Goal: Information Seeking & Learning: Learn about a topic

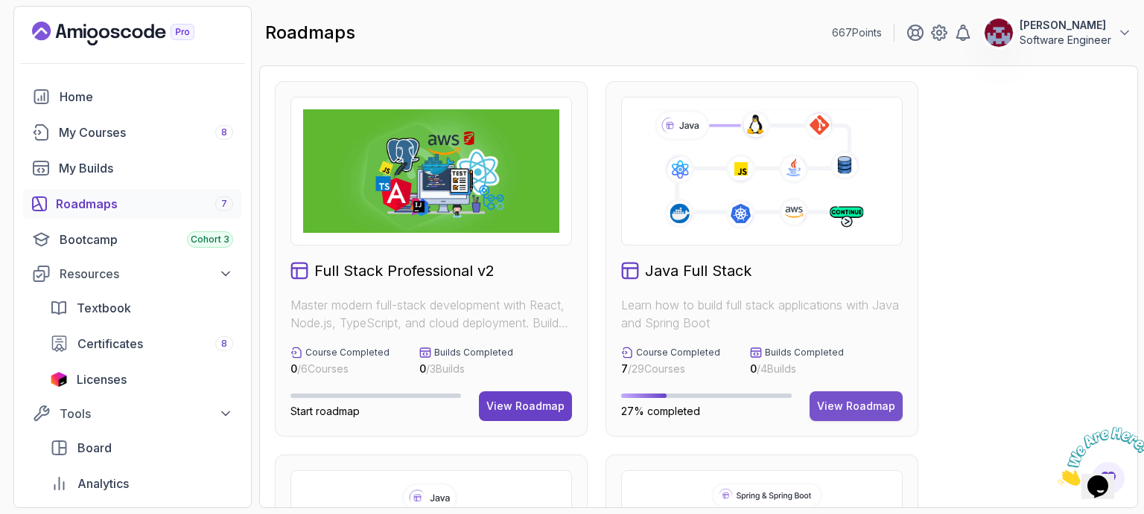
click at [848, 409] on div "View Roadmap" at bounding box center [856, 406] width 78 height 15
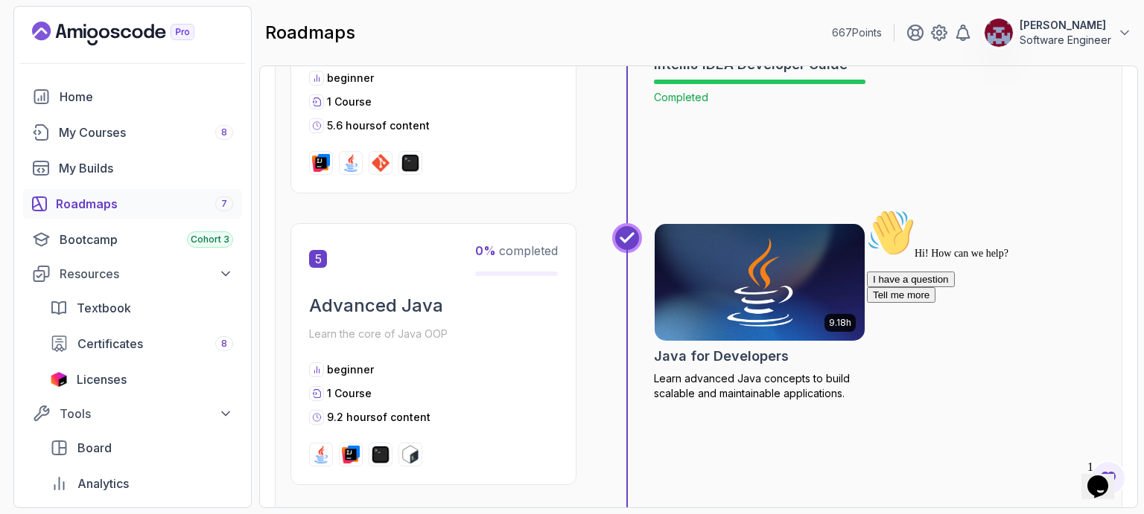
scroll to position [1495, 0]
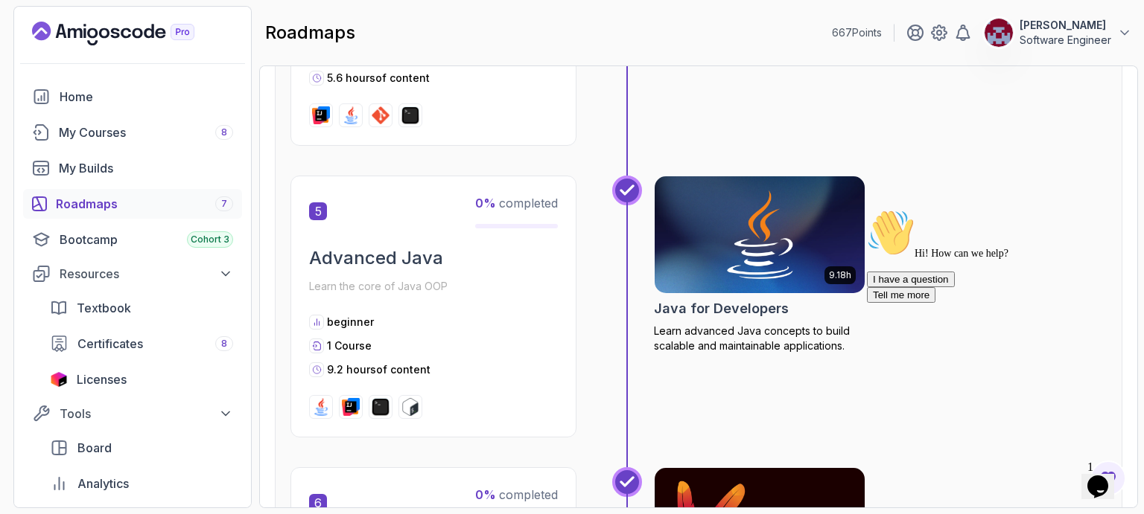
click at [746, 220] on img at bounding box center [759, 235] width 220 height 124
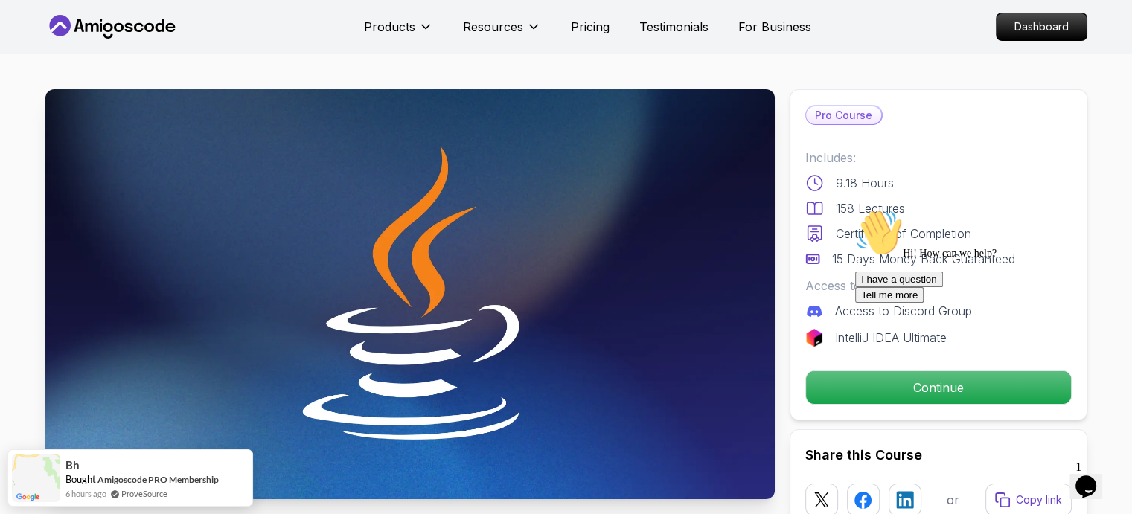
click at [909, 303] on div "I have a question Tell me more" at bounding box center [989, 287] width 268 height 31
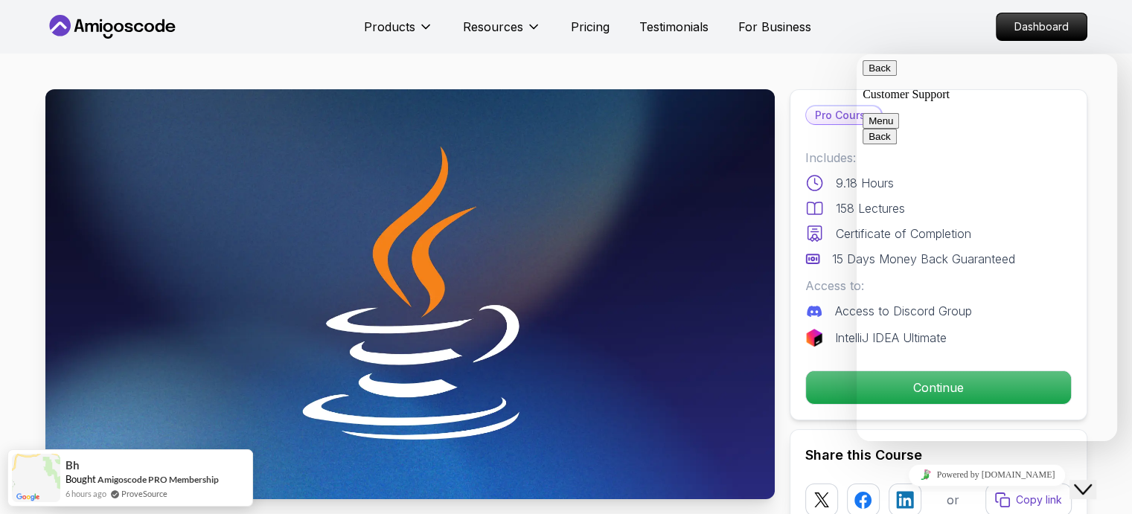
click at [882, 72] on button "Back" at bounding box center [880, 68] width 34 height 16
click at [1092, 485] on icon "$i18n('chat', 'chat_widget')" at bounding box center [1083, 490] width 18 height 10
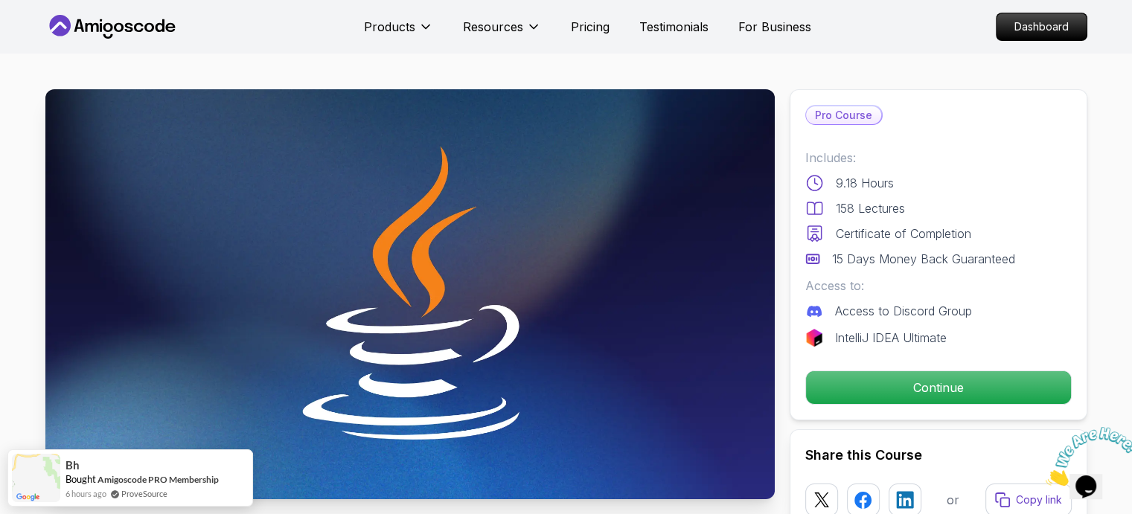
click at [1046, 476] on icon "Close" at bounding box center [1046, 482] width 0 height 13
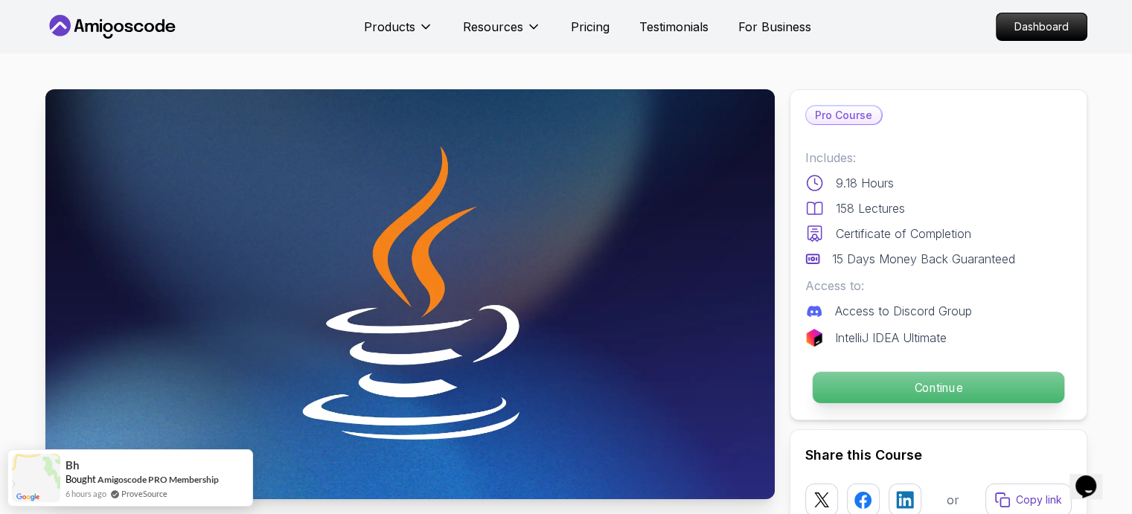
click at [957, 389] on p "Continue" at bounding box center [938, 387] width 252 height 31
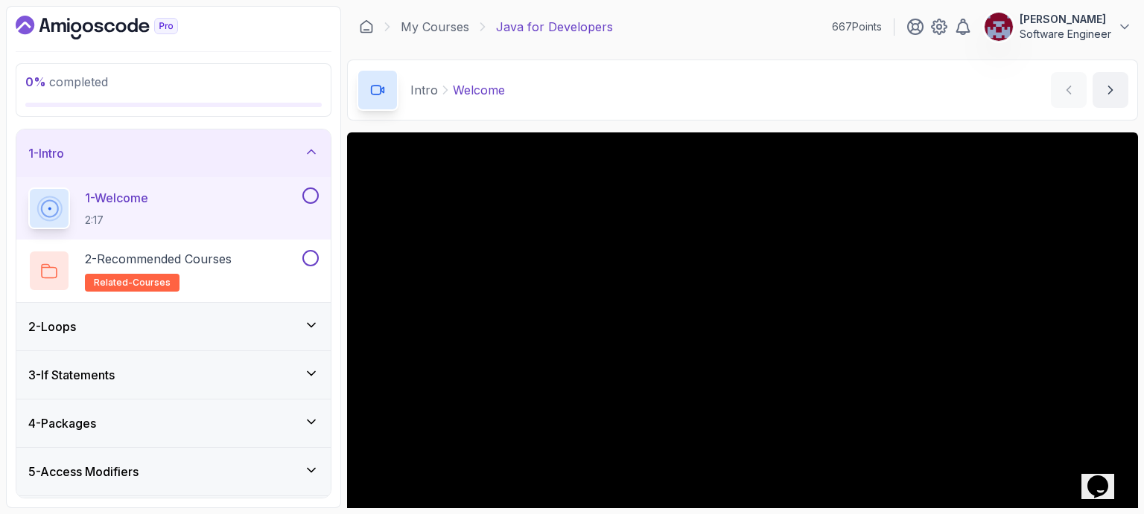
click at [693, 110] on div "Intro Welcome Welcome by [PERSON_NAME]" at bounding box center [742, 90] width 791 height 61
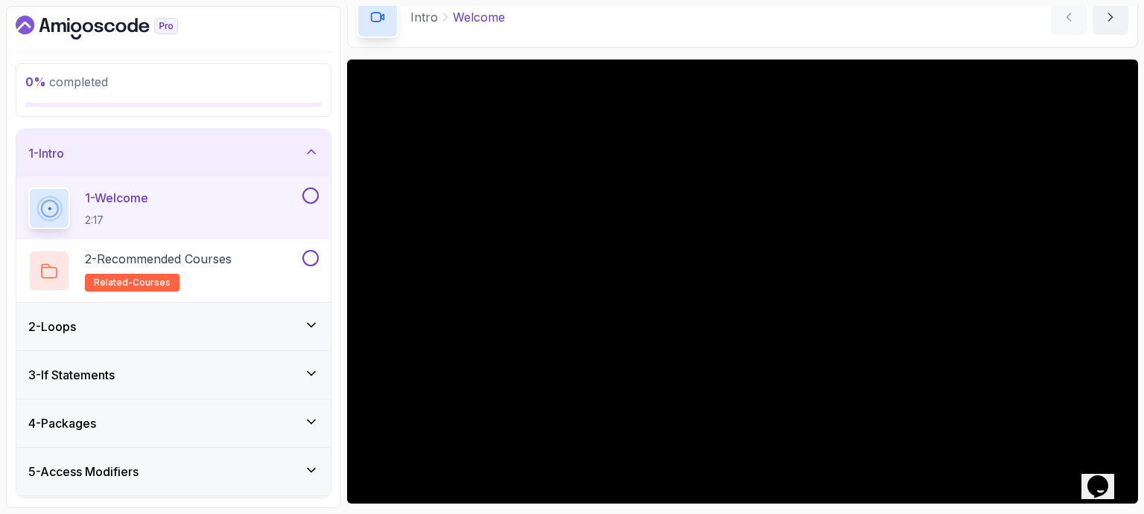
scroll to position [71, 0]
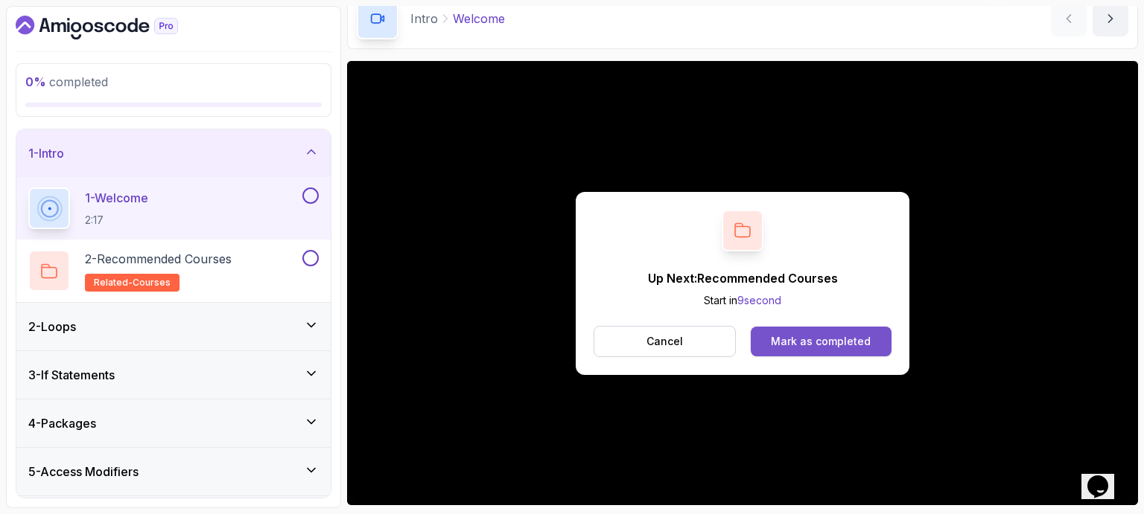
click at [835, 339] on div "Mark as completed" at bounding box center [821, 341] width 100 height 15
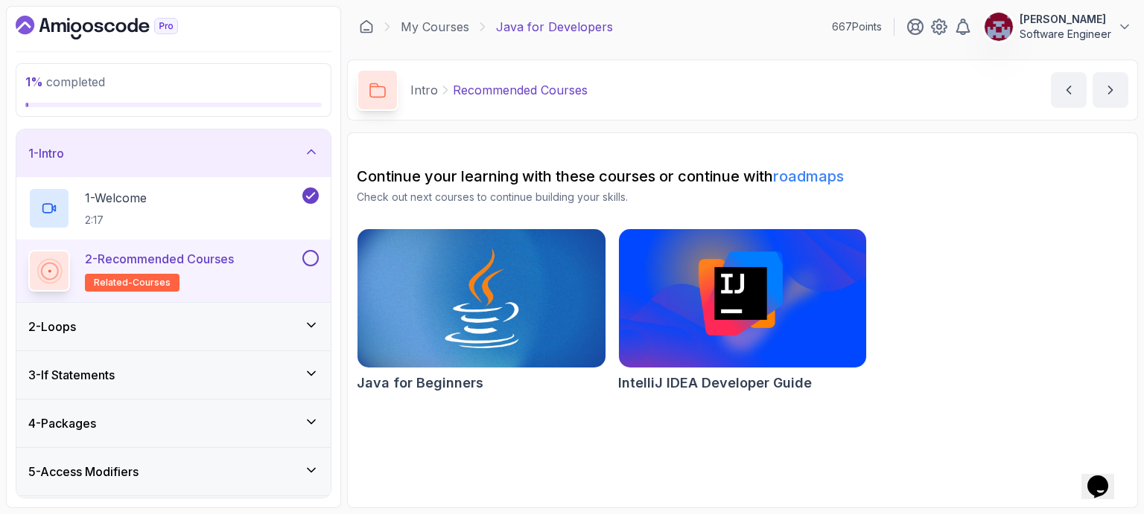
click at [310, 255] on button at bounding box center [310, 258] width 16 height 16
click at [1114, 87] on icon "next content" at bounding box center [1110, 90] width 15 height 15
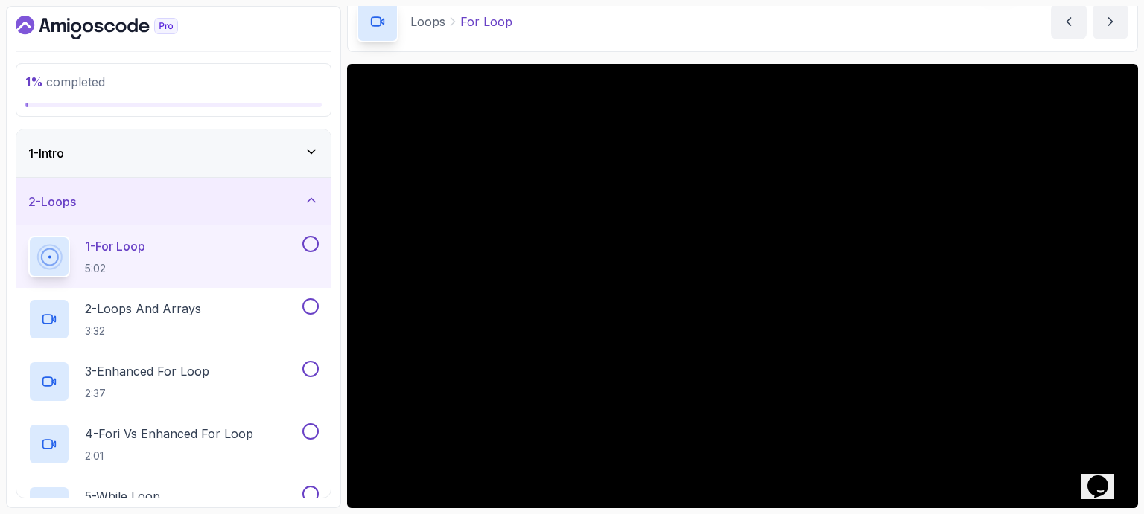
scroll to position [68, 0]
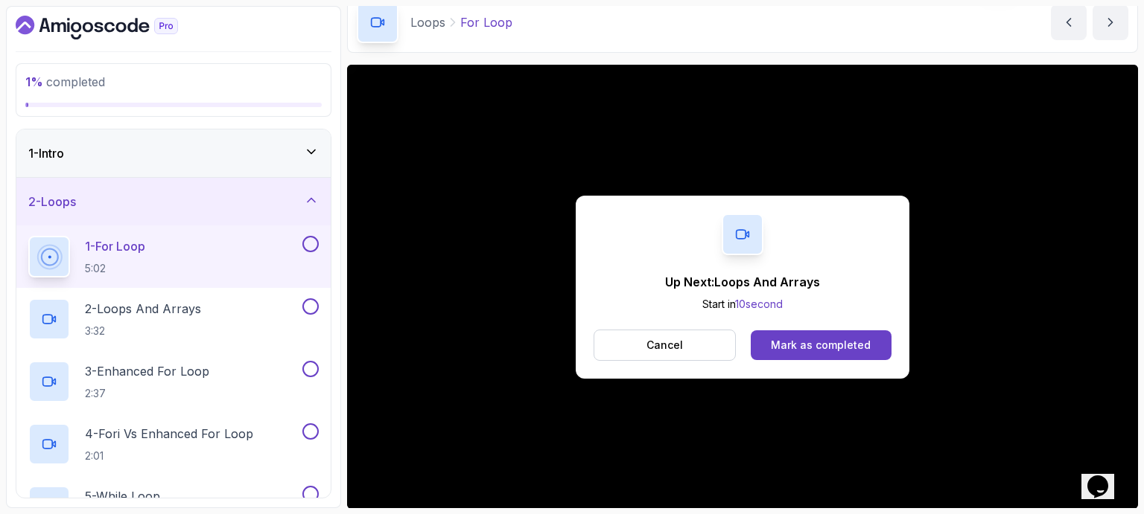
click at [791, 205] on div "Up Next: Loops And Arrays Start in 10 second Cancel Mark as completed" at bounding box center [742, 287] width 334 height 183
click at [823, 344] on div "Mark as completed" at bounding box center [821, 345] width 100 height 15
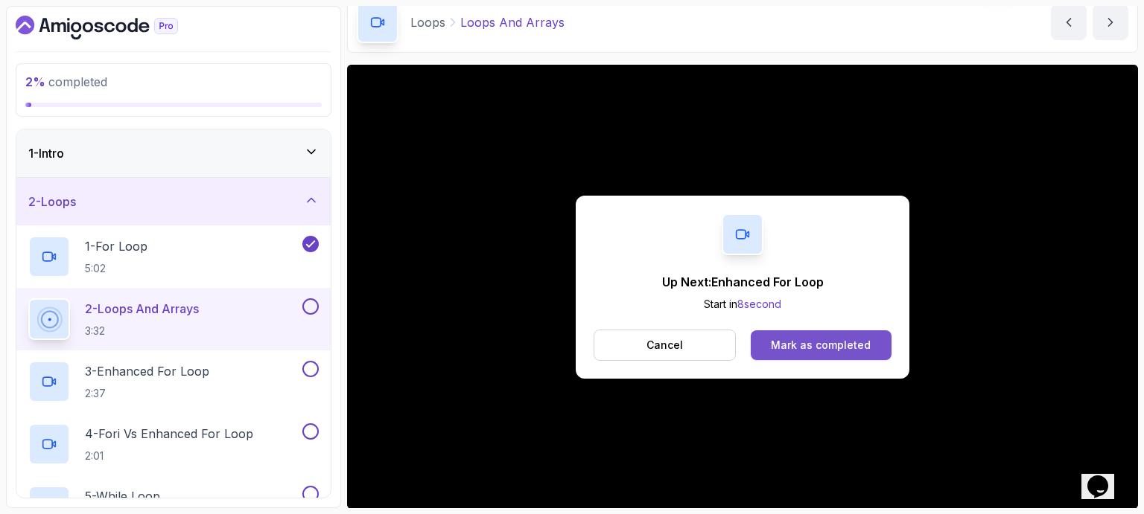
click at [836, 340] on div "Mark as completed" at bounding box center [821, 345] width 100 height 15
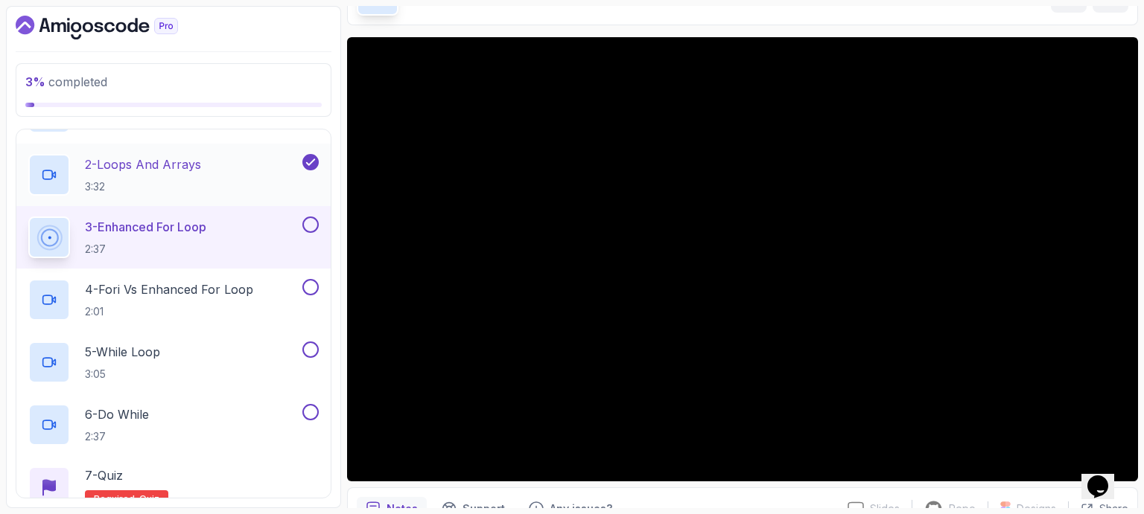
scroll to position [145, 0]
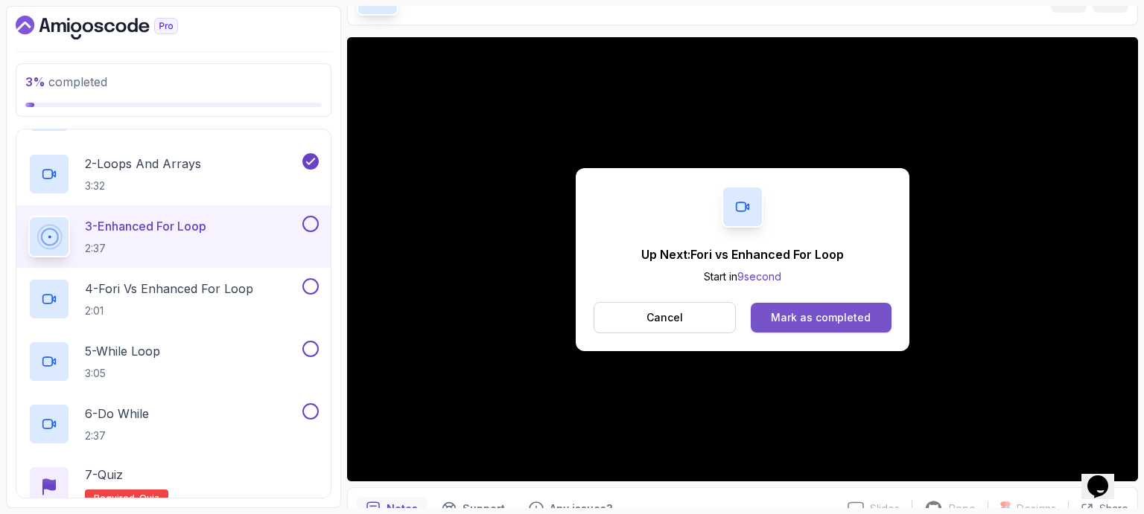
click at [813, 311] on div "Mark as completed" at bounding box center [821, 317] width 100 height 15
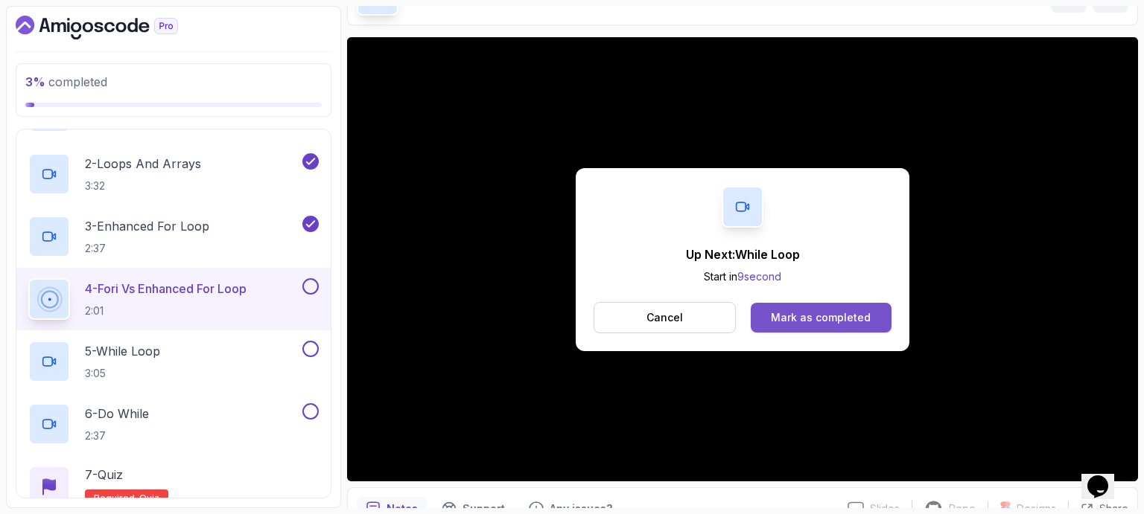
click at [831, 317] on div "Mark as completed" at bounding box center [821, 317] width 100 height 15
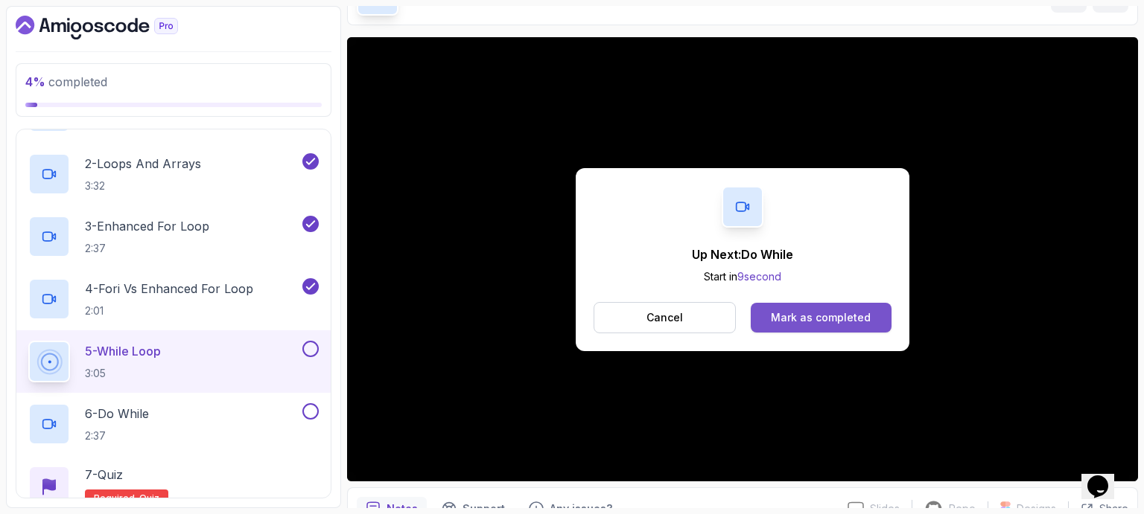
click at [834, 321] on div "Mark as completed" at bounding box center [821, 317] width 100 height 15
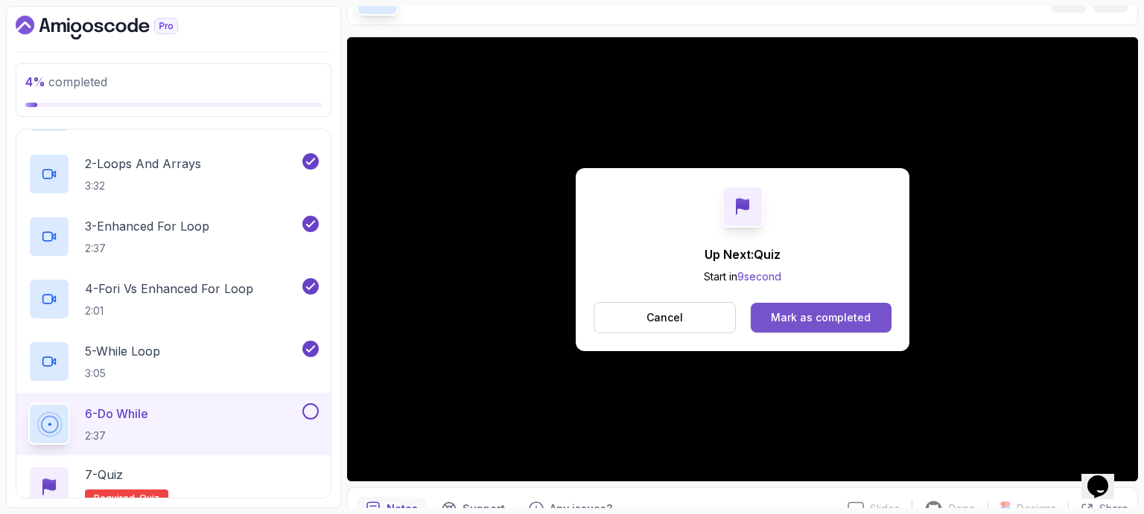
click at [811, 322] on div "Mark as completed" at bounding box center [821, 317] width 100 height 15
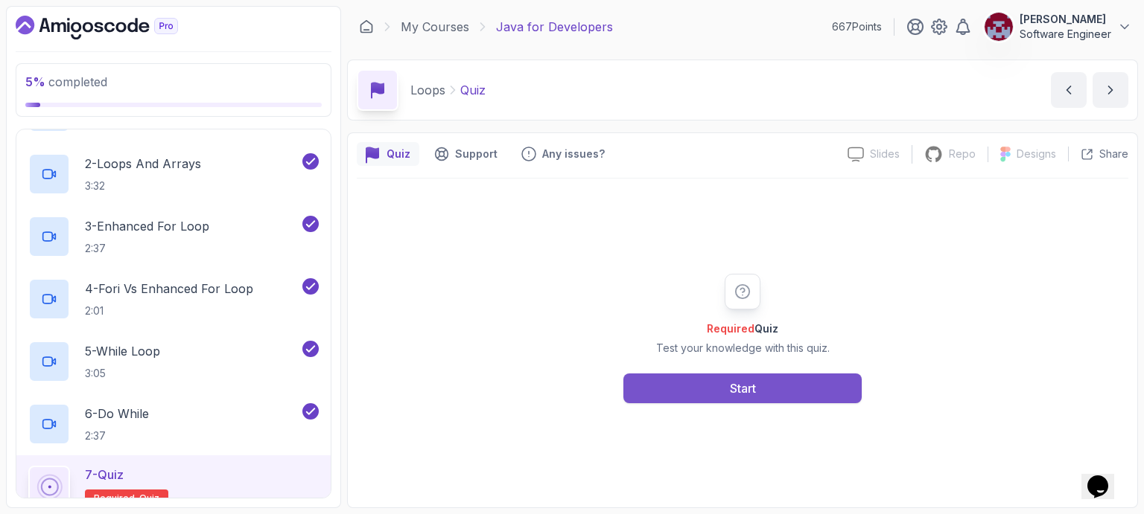
click at [744, 388] on div "Start" at bounding box center [743, 389] width 26 height 18
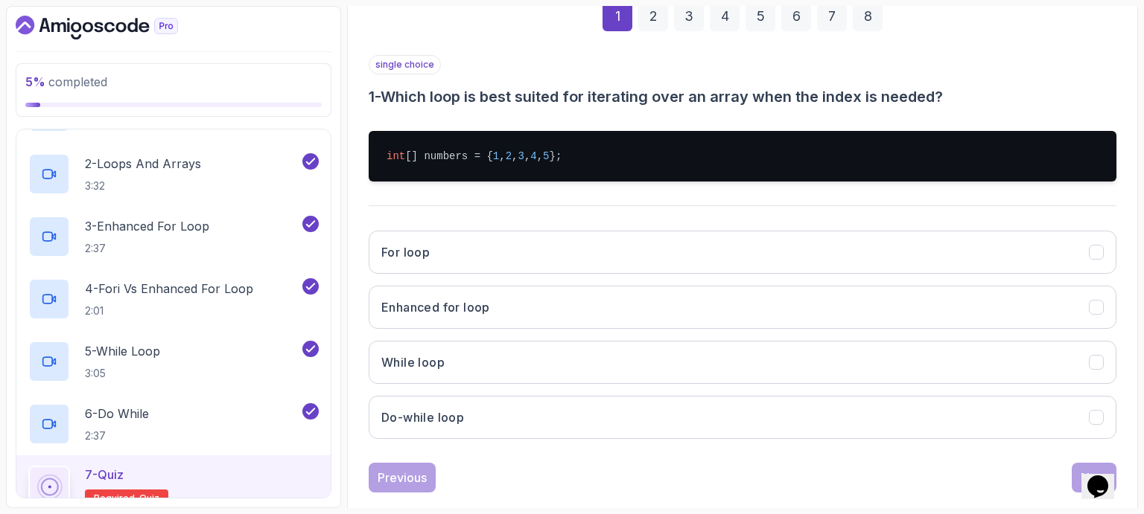
scroll to position [258, 0]
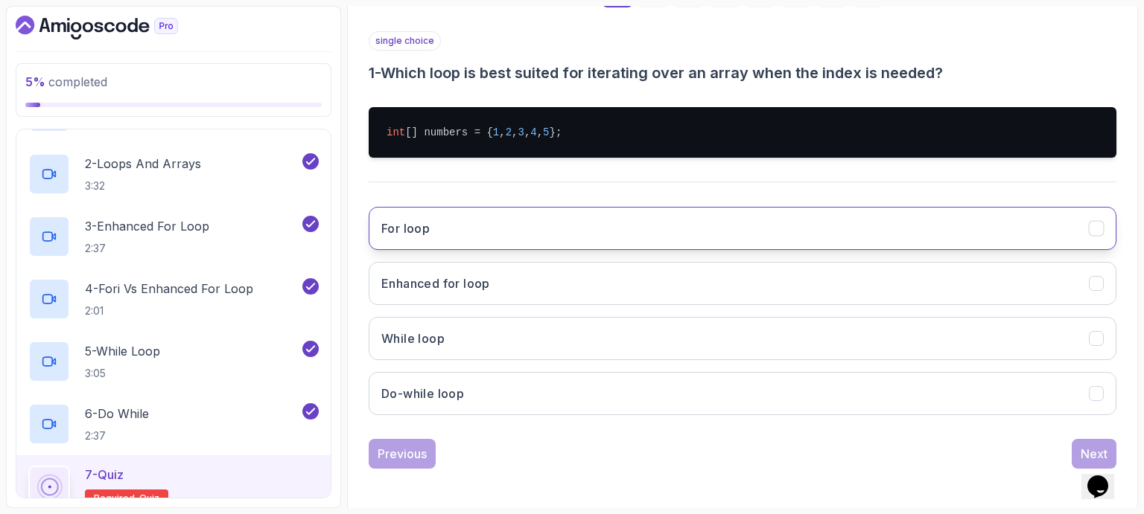
click at [435, 225] on button "For loop" at bounding box center [742, 228] width 747 height 43
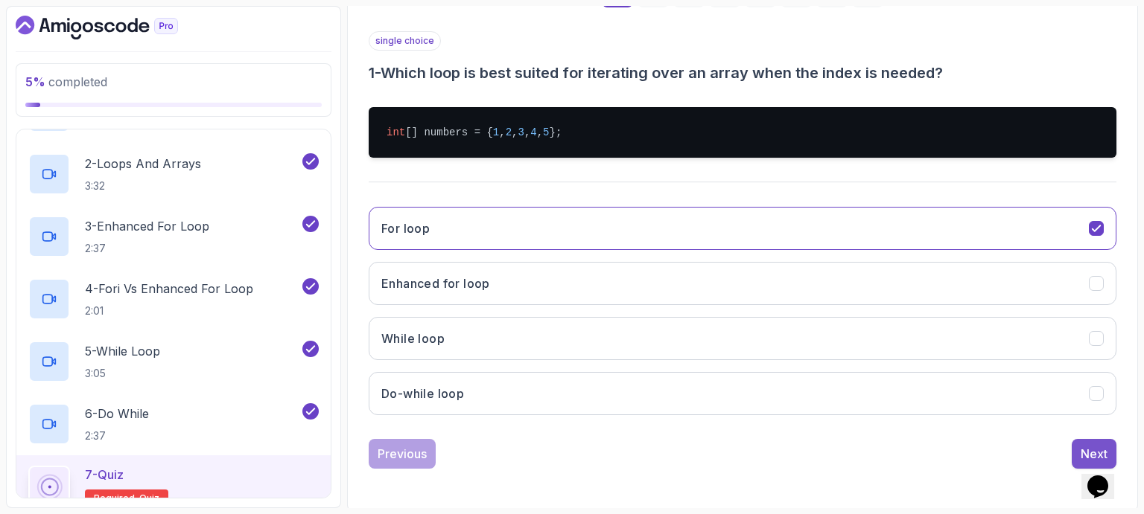
click at [1081, 446] on div "Next" at bounding box center [1093, 454] width 27 height 18
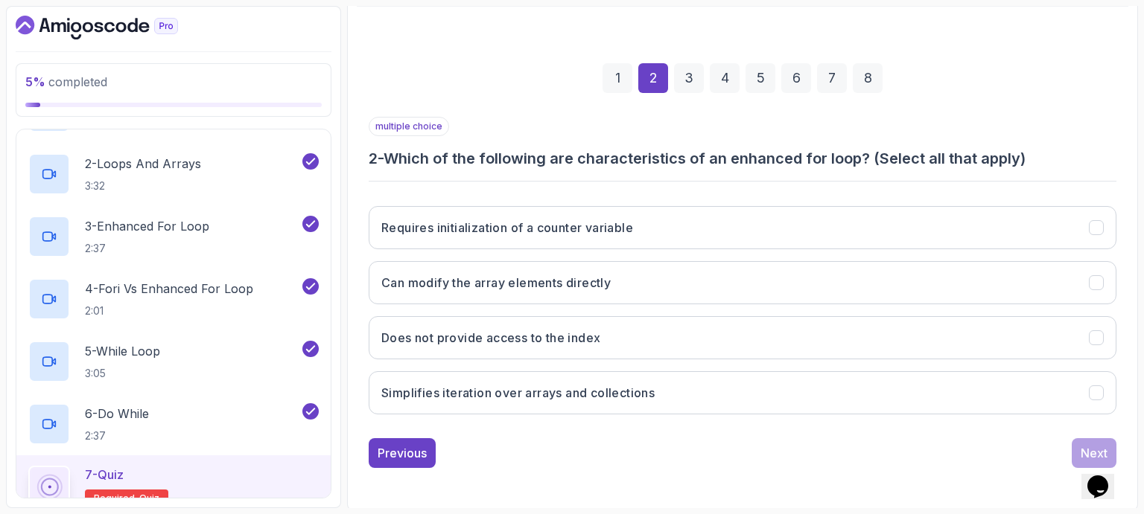
scroll to position [171, 0]
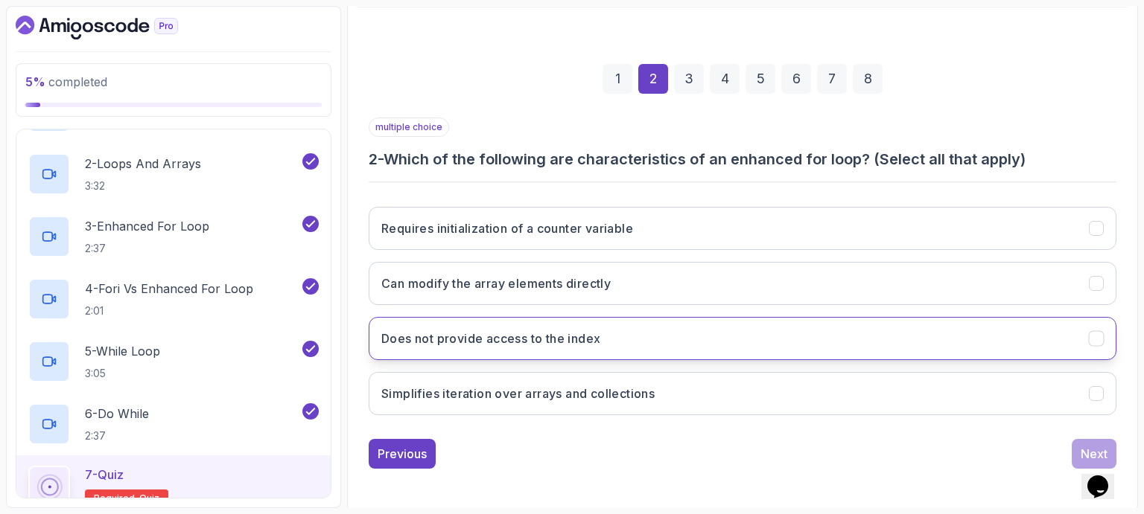
click at [575, 339] on h3 "Does not provide access to the index" at bounding box center [490, 339] width 219 height 18
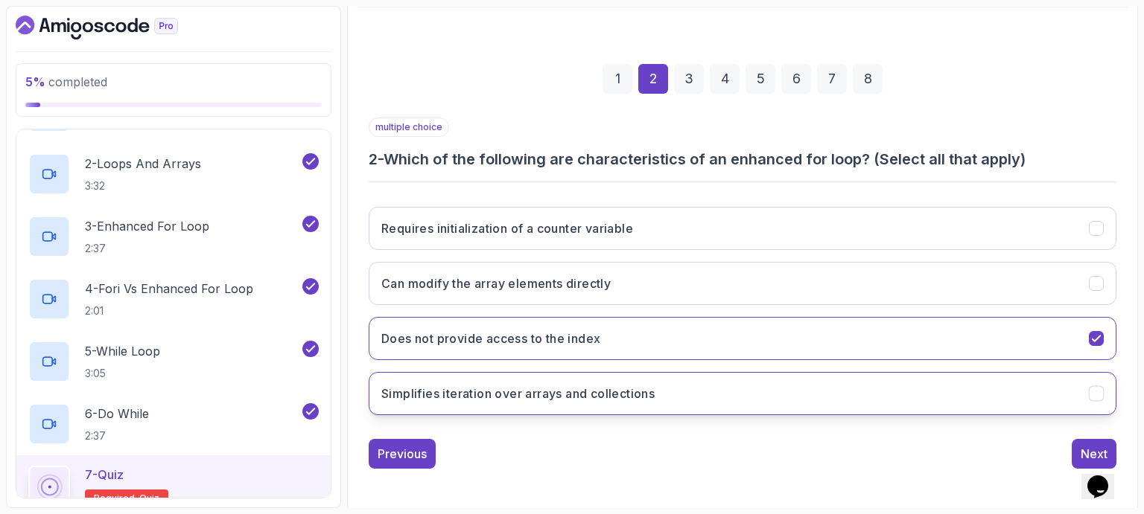
click at [536, 396] on h3 "Simplifies iteration over arrays and collections" at bounding box center [517, 394] width 273 height 18
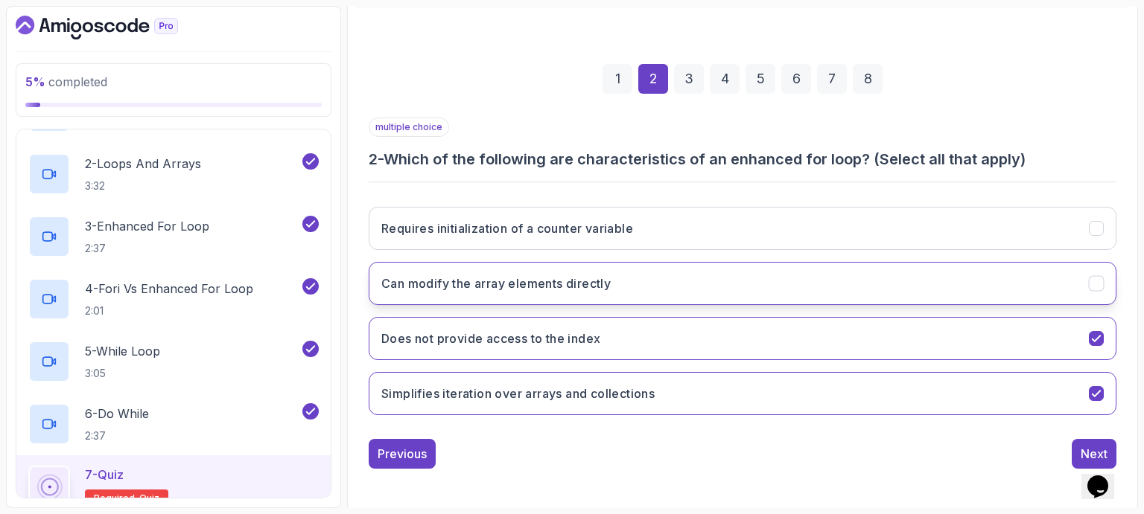
click at [535, 278] on h3 "Can modify the array elements directly" at bounding box center [495, 284] width 229 height 18
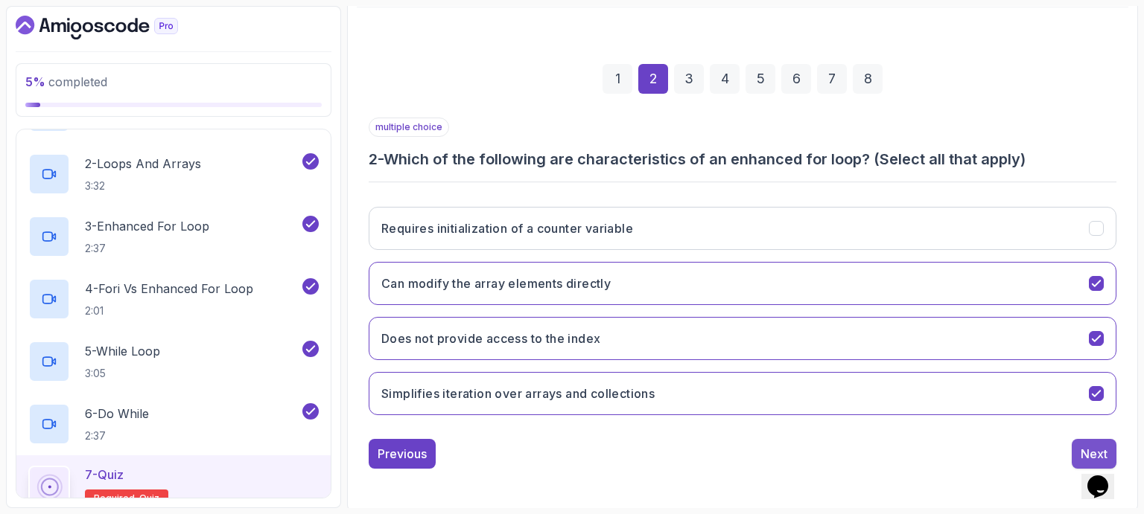
click at [1084, 447] on div "Next" at bounding box center [1093, 454] width 27 height 18
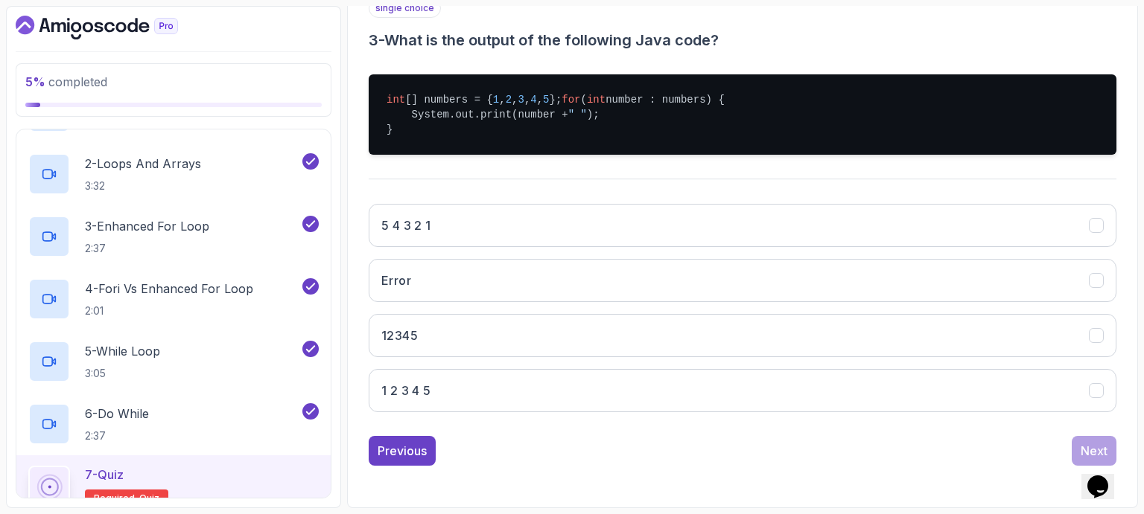
scroll to position [296, 0]
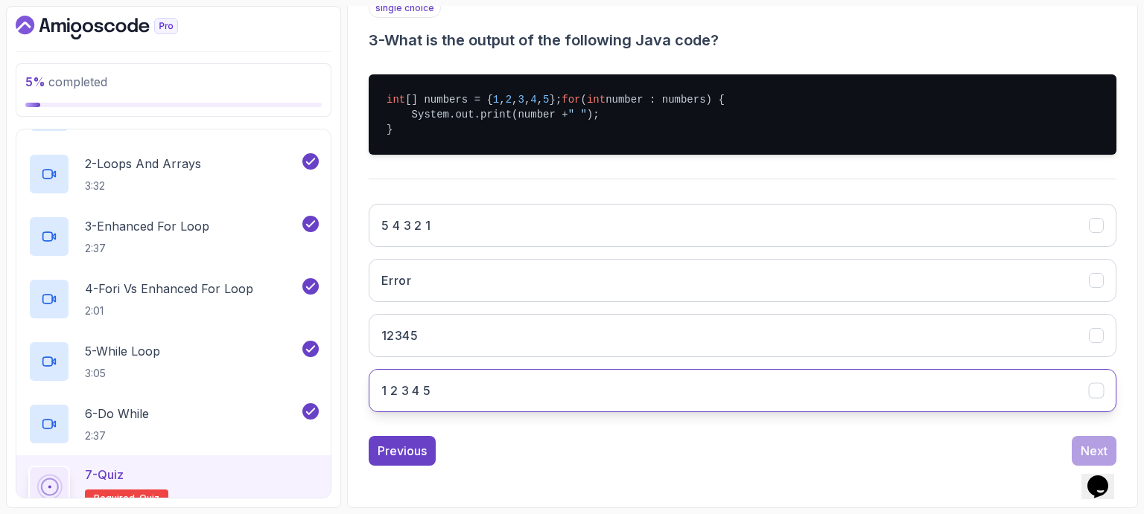
click at [544, 396] on button "1 2 3 4 5" at bounding box center [742, 390] width 747 height 43
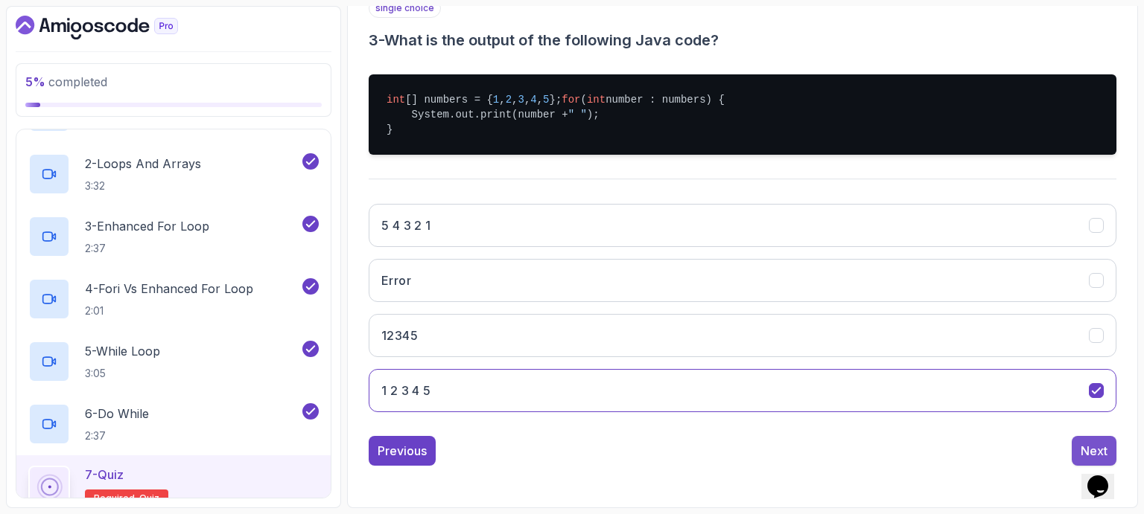
click at [1080, 446] on button "Next" at bounding box center [1093, 451] width 45 height 30
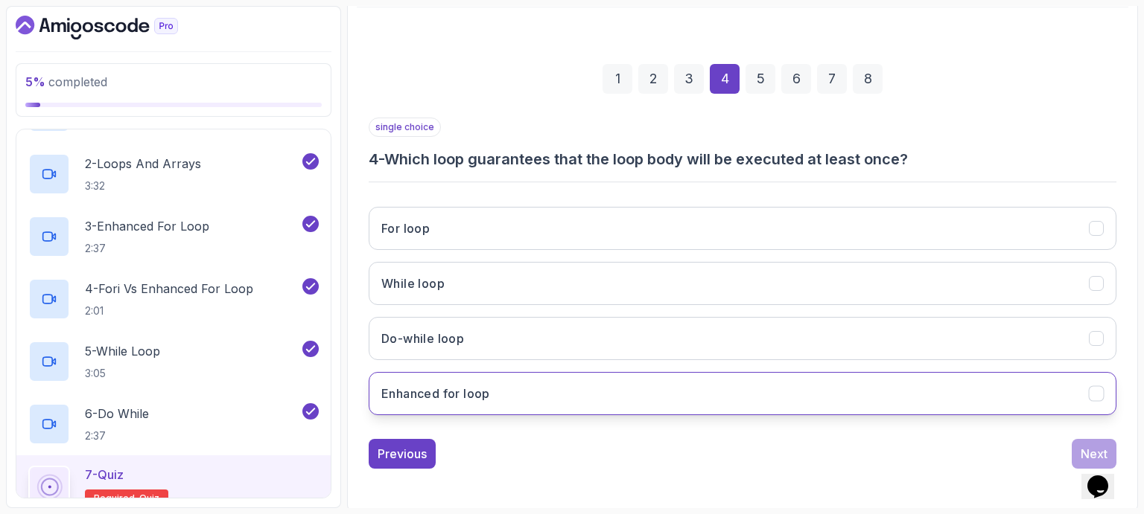
scroll to position [170, 0]
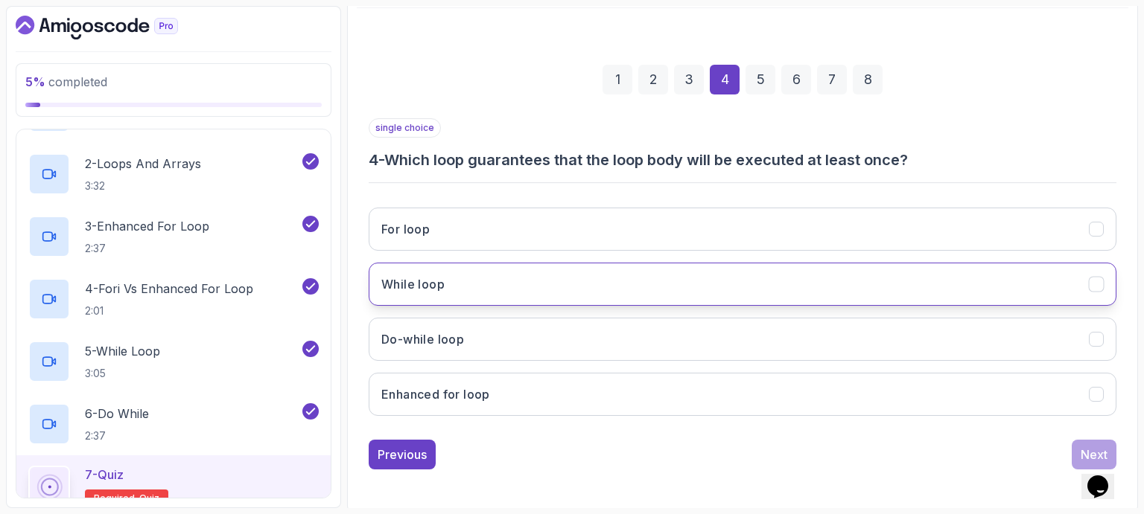
click at [509, 284] on button "While loop" at bounding box center [742, 284] width 747 height 43
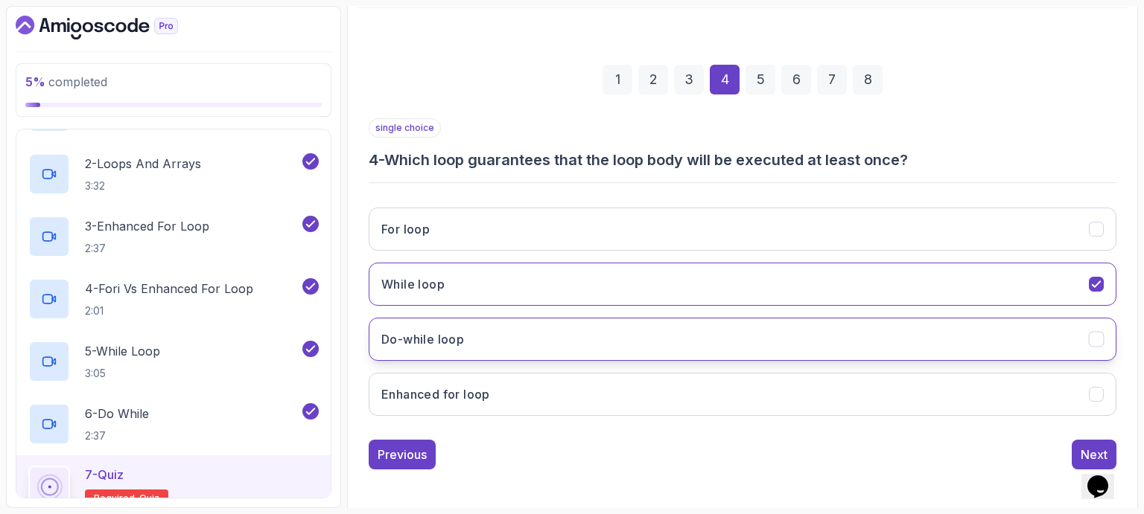
click at [761, 332] on button "Do-while loop" at bounding box center [742, 339] width 747 height 43
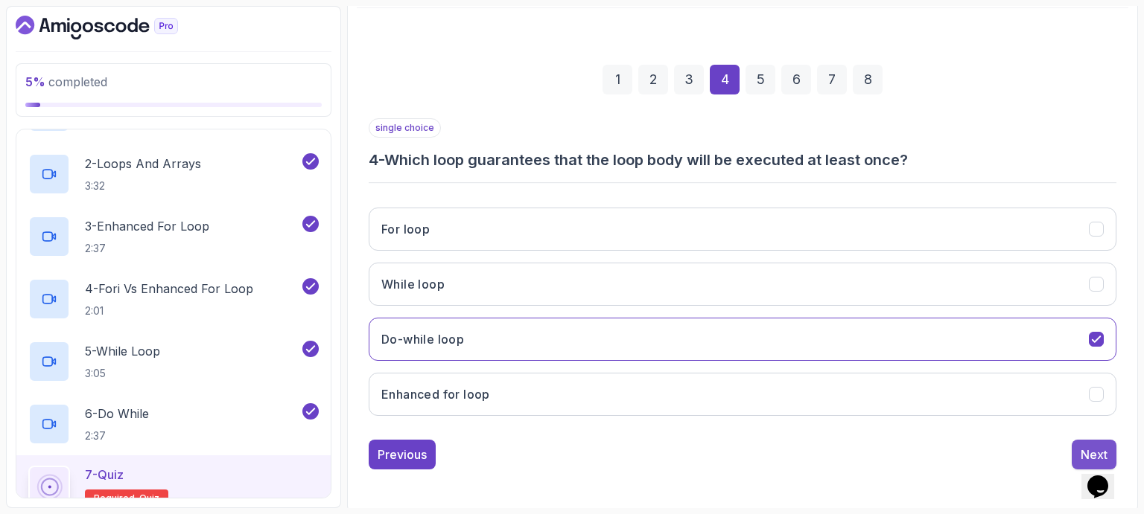
click at [1080, 449] on button "Next" at bounding box center [1093, 455] width 45 height 30
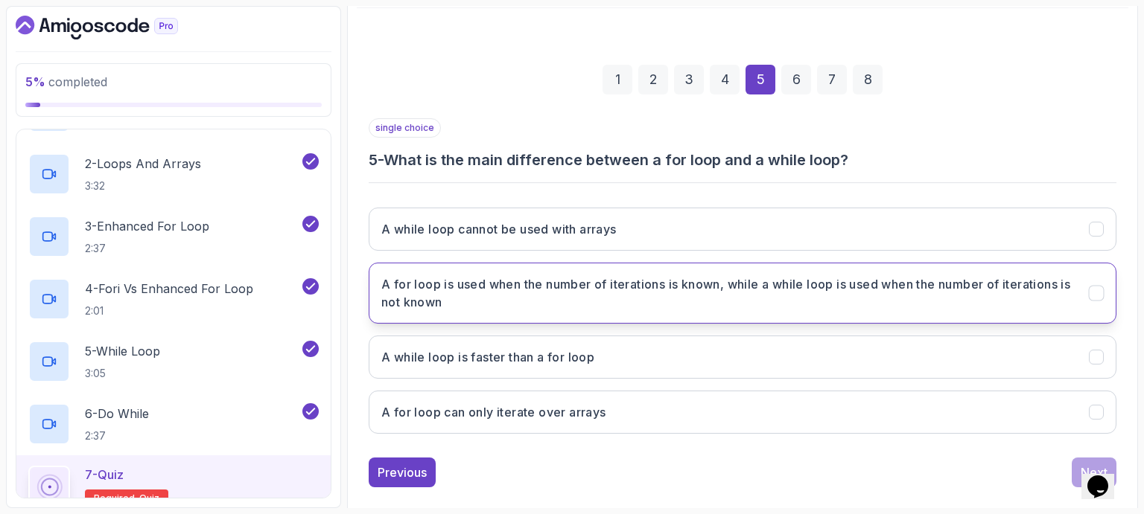
scroll to position [190, 0]
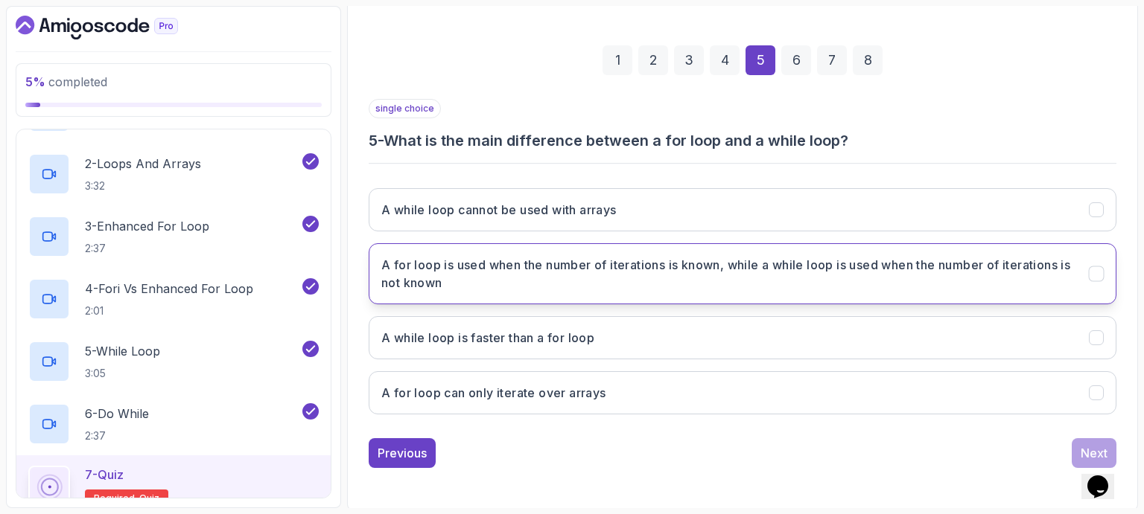
click at [680, 270] on h3 "A for loop is used when the number of iterations is known, while a while loop i…" at bounding box center [725, 274] width 689 height 36
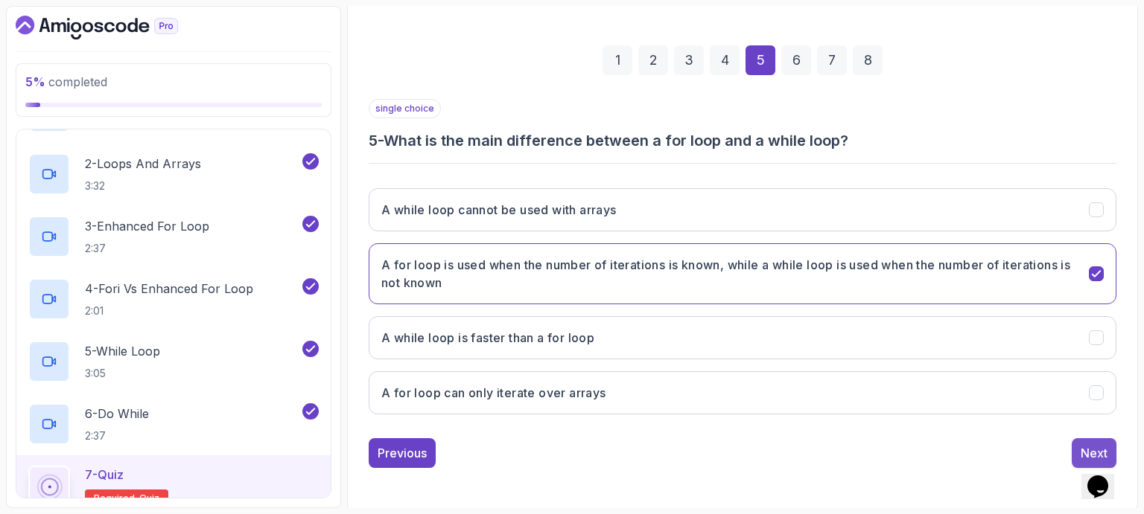
click at [1084, 449] on div "Next" at bounding box center [1093, 453] width 27 height 18
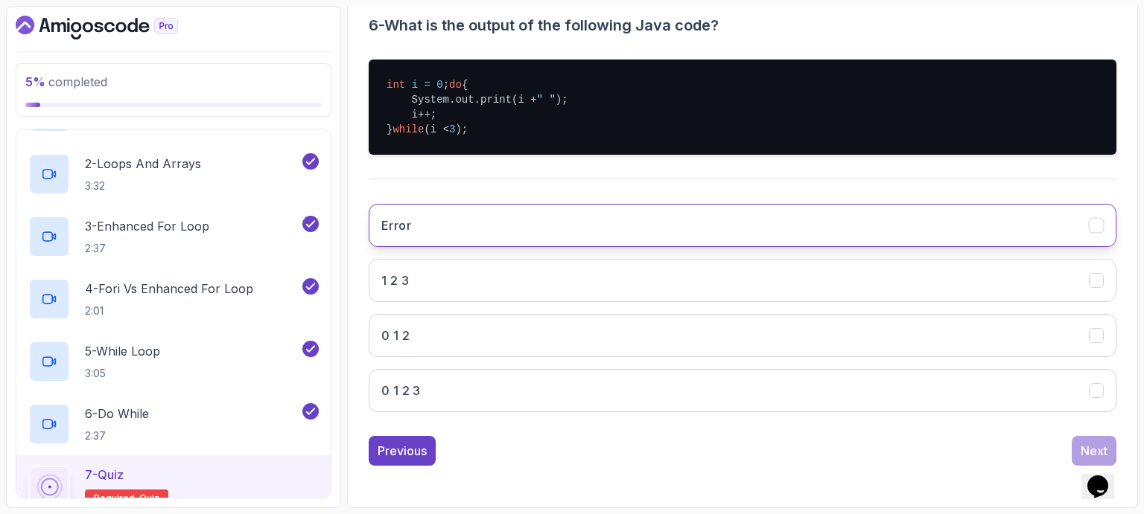
scroll to position [315, 0]
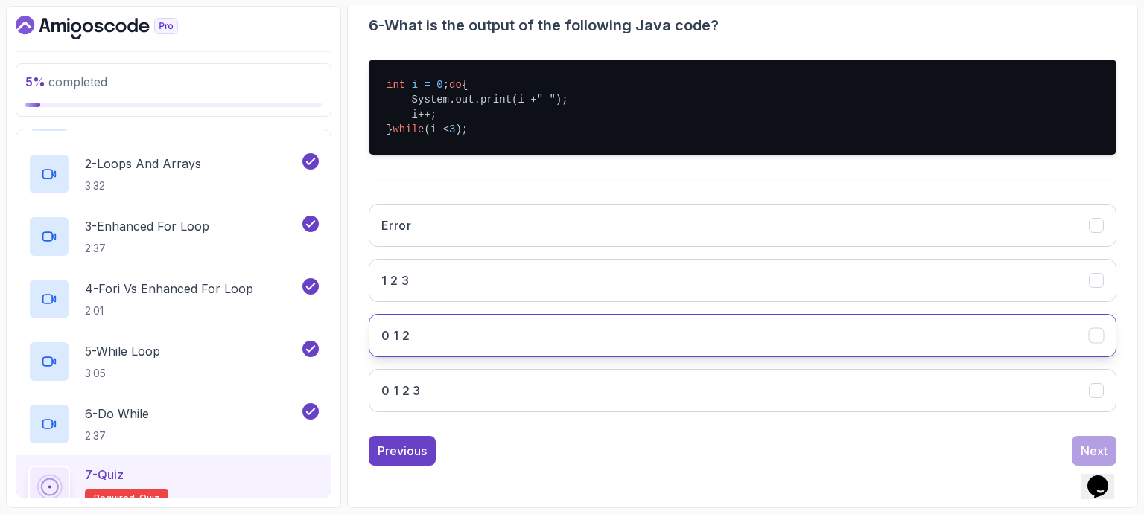
click at [429, 345] on button "0 1 2" at bounding box center [742, 335] width 747 height 43
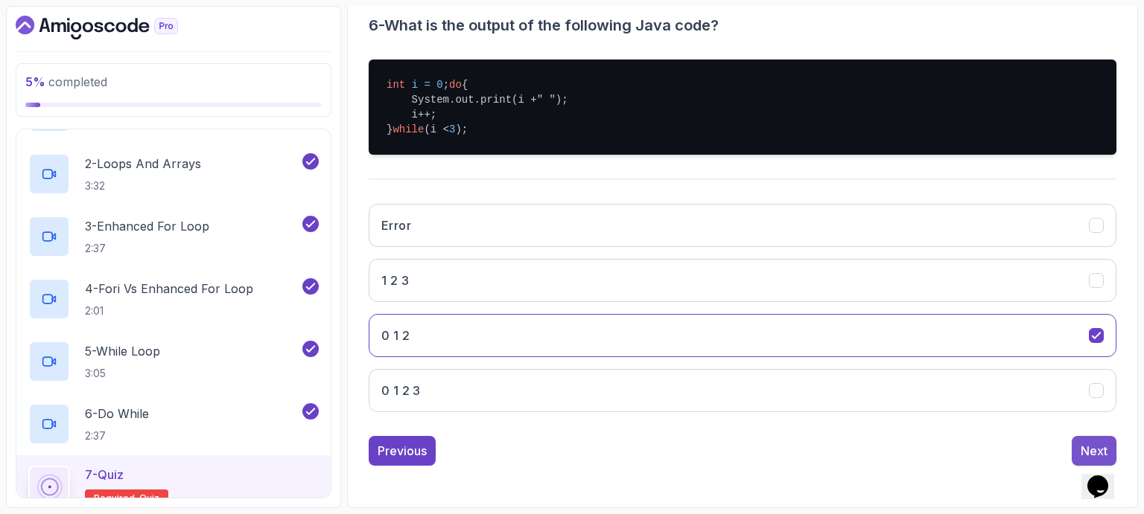
click at [1103, 448] on div "Next" at bounding box center [1093, 451] width 27 height 18
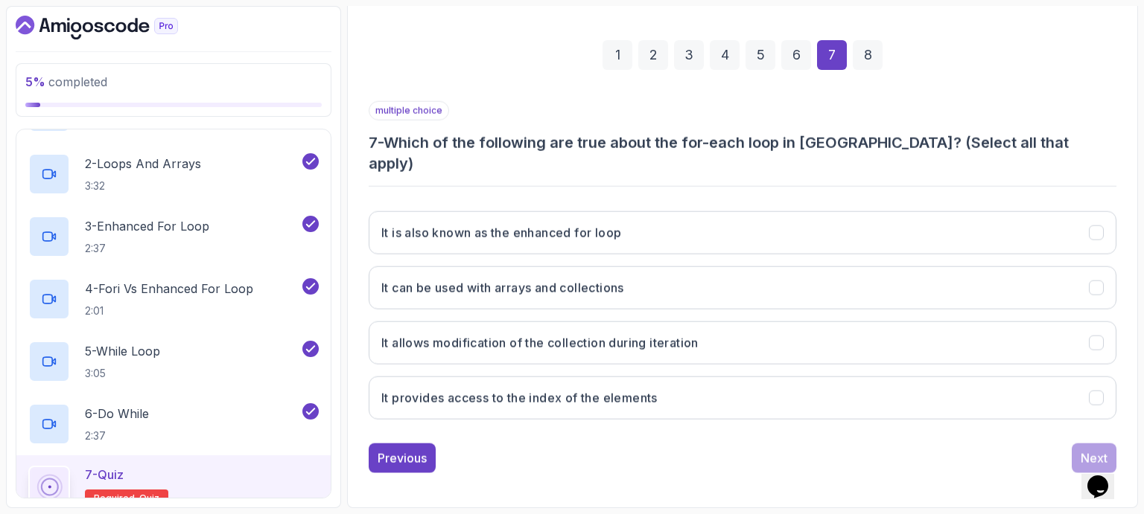
scroll to position [172, 0]
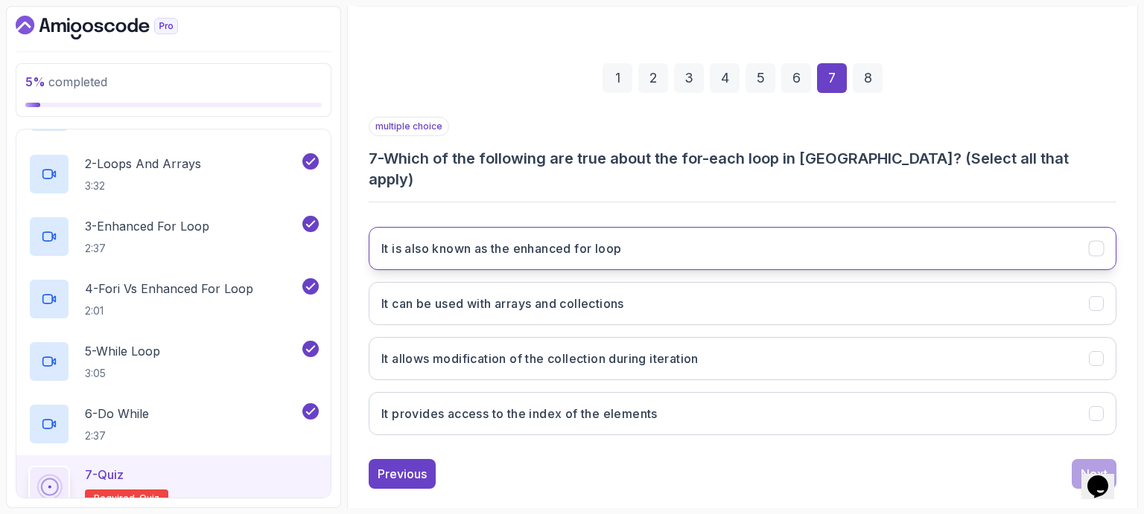
click at [482, 240] on h3 "It is also known as the enhanced for loop" at bounding box center [501, 249] width 240 height 18
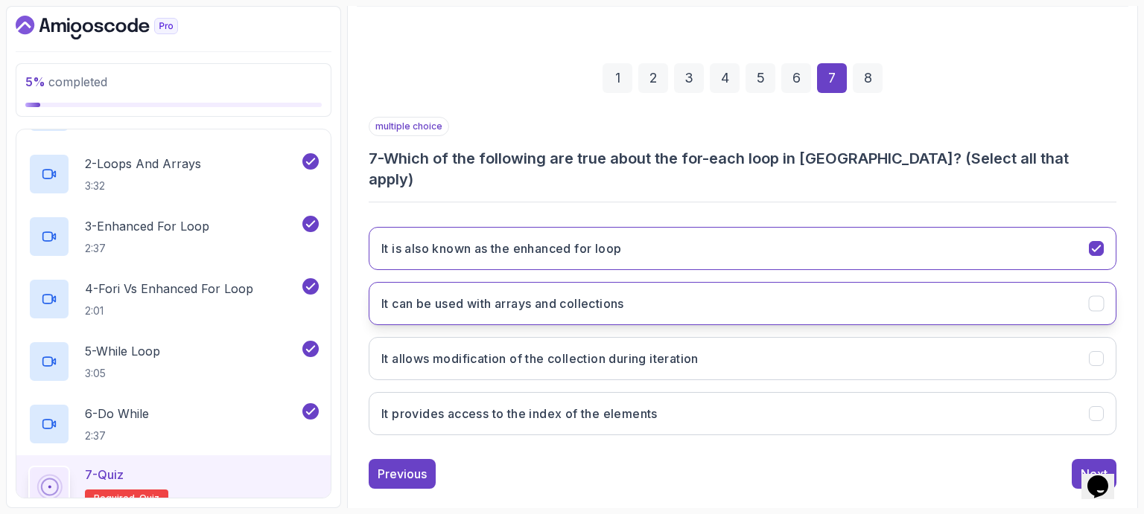
click at [531, 295] on h3 "It can be used with arrays and collections" at bounding box center [502, 304] width 243 height 18
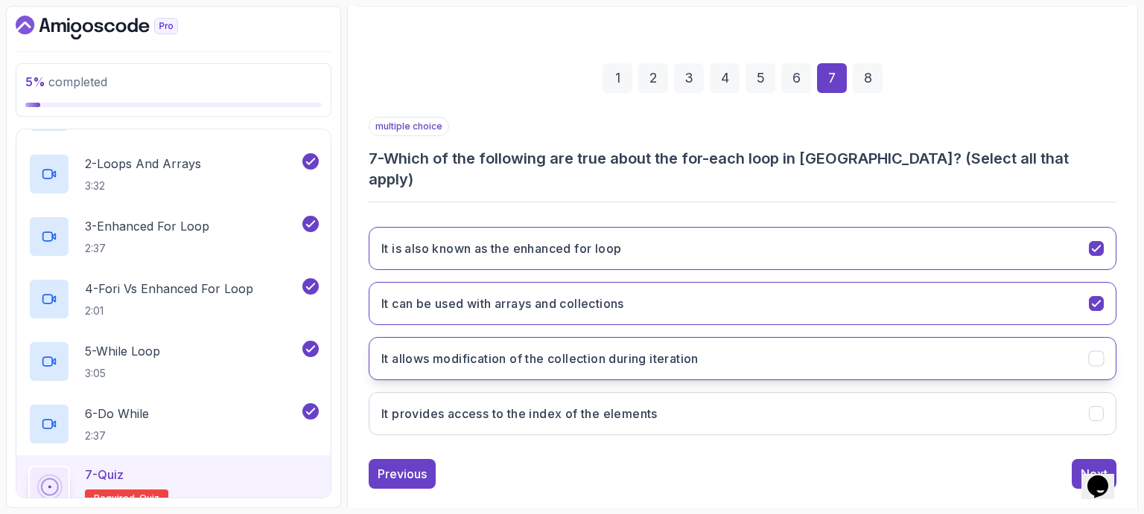
click at [725, 337] on button "It allows modification of the collection during iteration" at bounding box center [742, 358] width 747 height 43
click at [1100, 459] on button "Next" at bounding box center [1093, 474] width 45 height 30
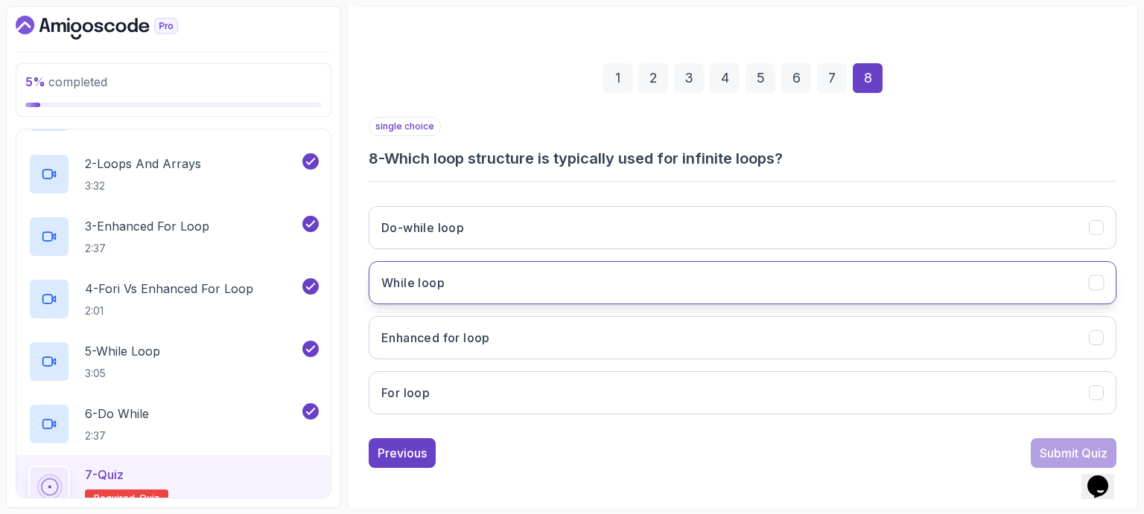
click at [434, 281] on h3 "While loop" at bounding box center [412, 283] width 63 height 18
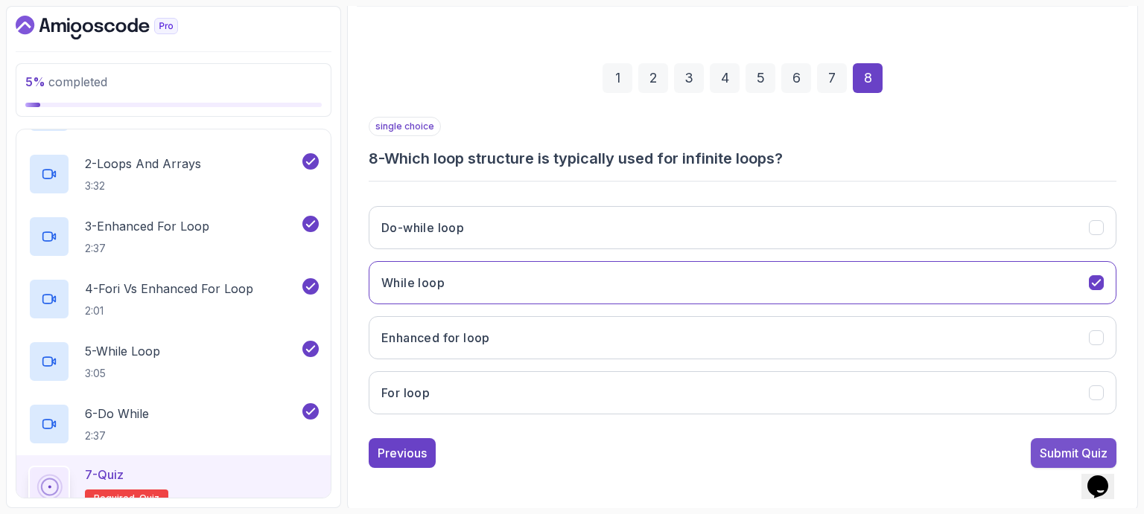
click at [1055, 455] on div "Submit Quiz" at bounding box center [1073, 453] width 68 height 18
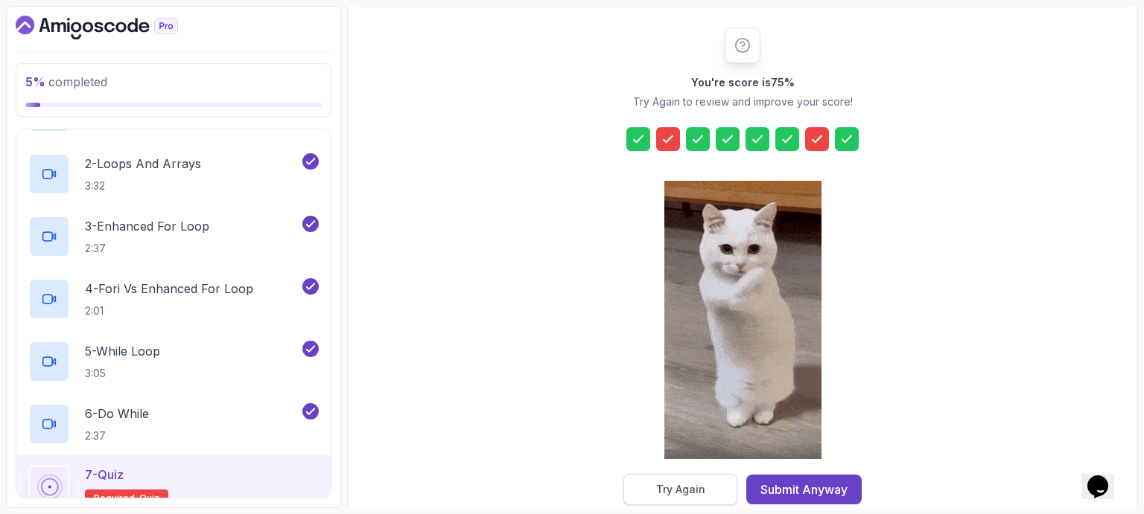
click at [697, 493] on div "Try Again" at bounding box center [680, 489] width 49 height 15
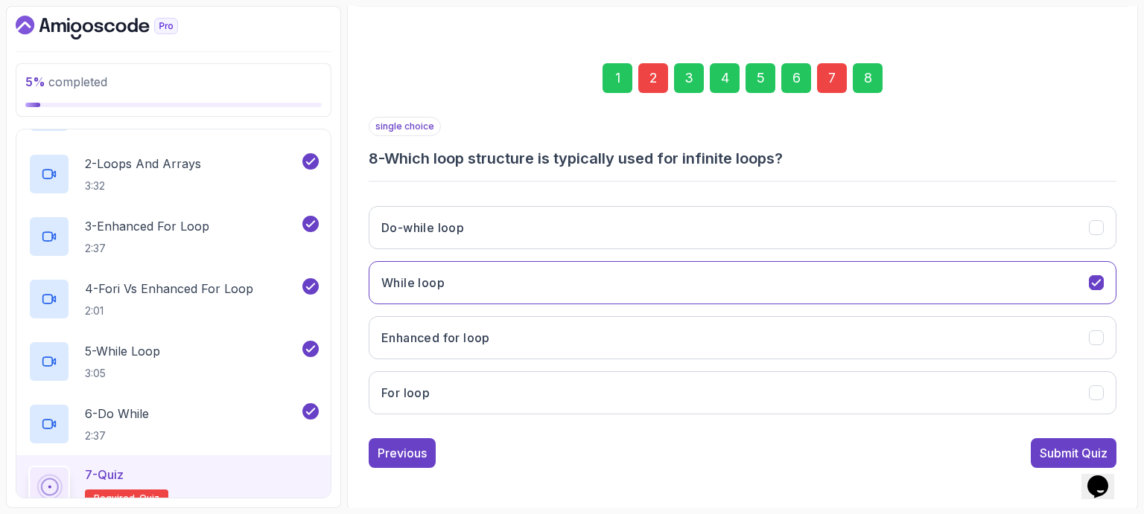
click at [655, 77] on div "2" at bounding box center [653, 78] width 30 height 30
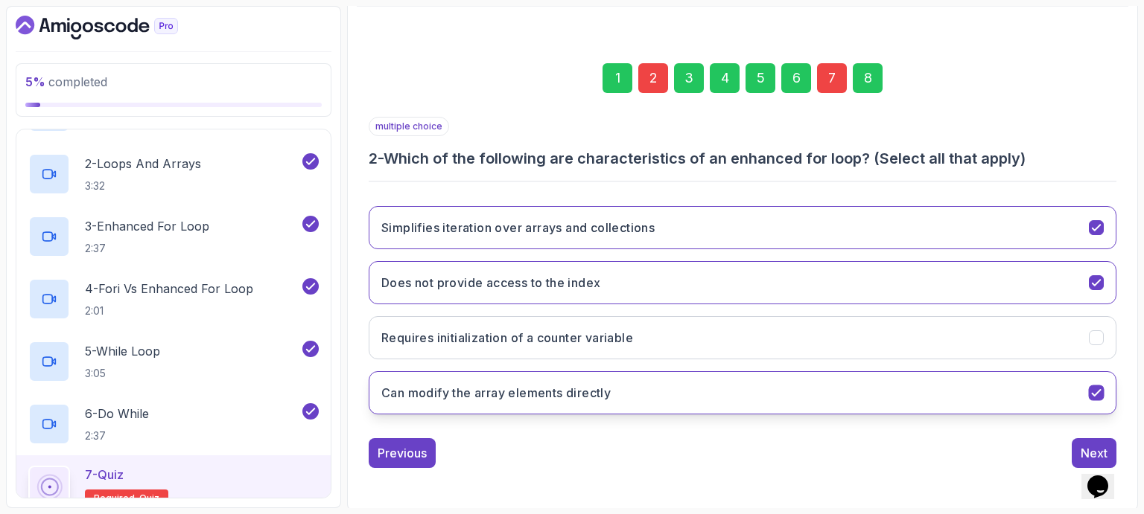
click at [1095, 389] on icon "Can modify the array elements directly" at bounding box center [1096, 393] width 14 height 14
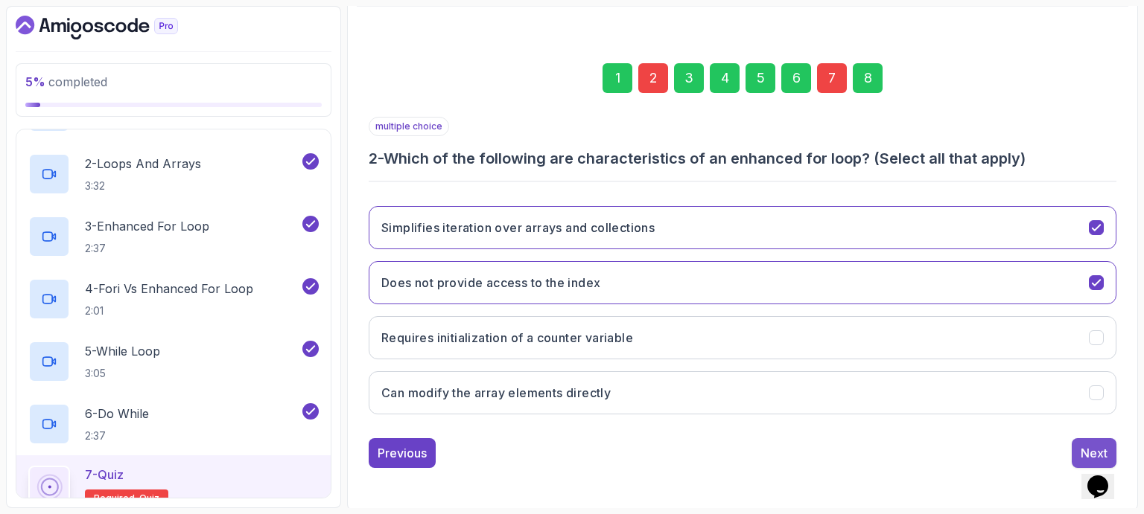
click at [1083, 444] on div "Next" at bounding box center [1093, 453] width 27 height 18
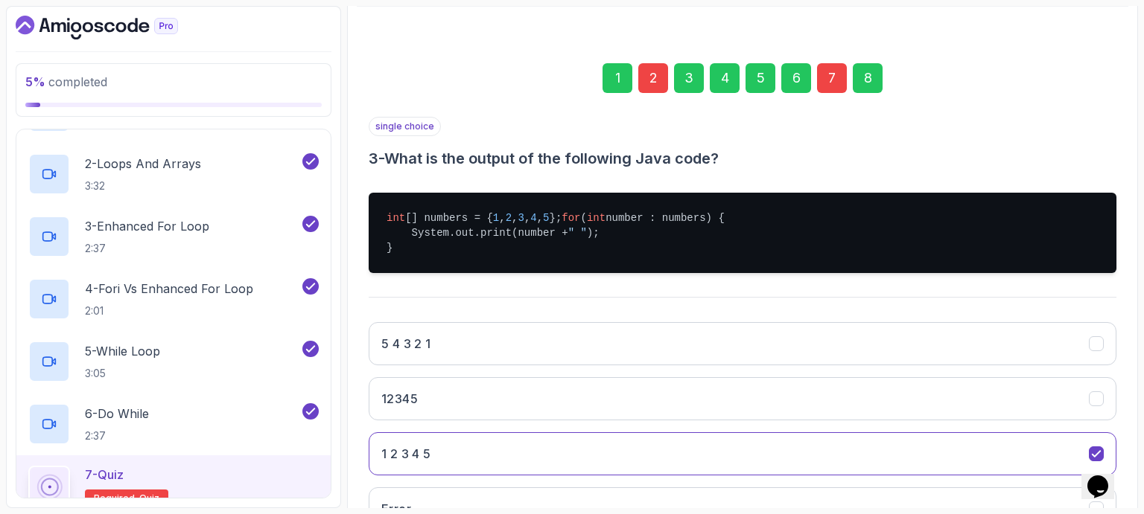
click at [831, 84] on div "7" at bounding box center [832, 78] width 30 height 30
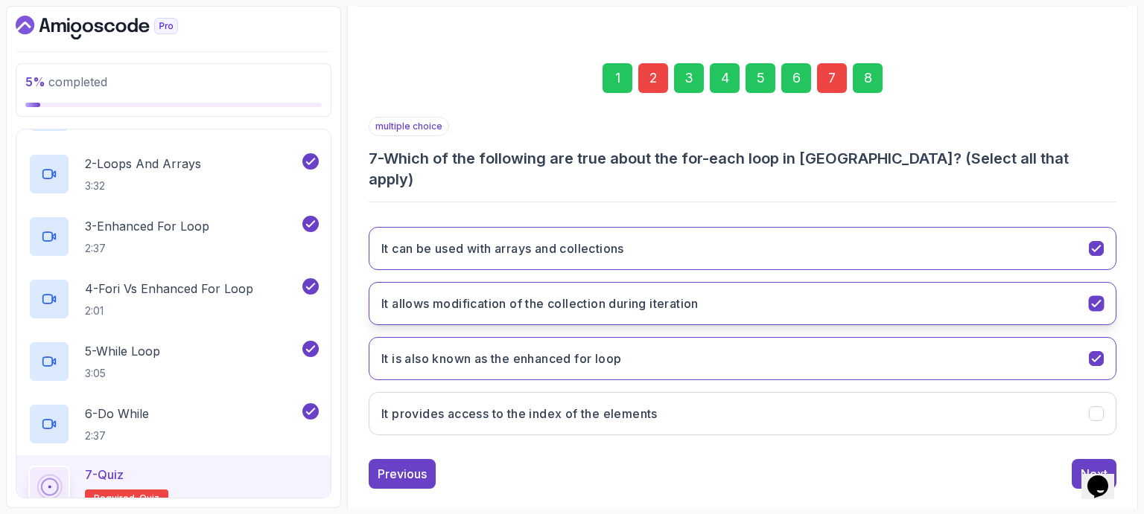
click at [1093, 297] on icon "It allows modification of the collection during iteration" at bounding box center [1096, 304] width 14 height 14
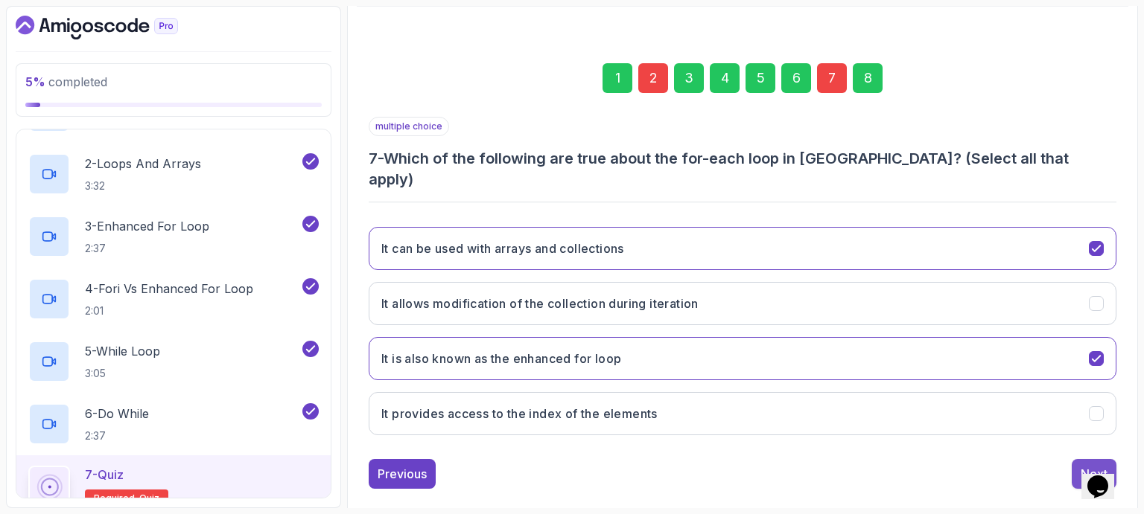
click at [1091, 465] on div "Next" at bounding box center [1093, 474] width 27 height 18
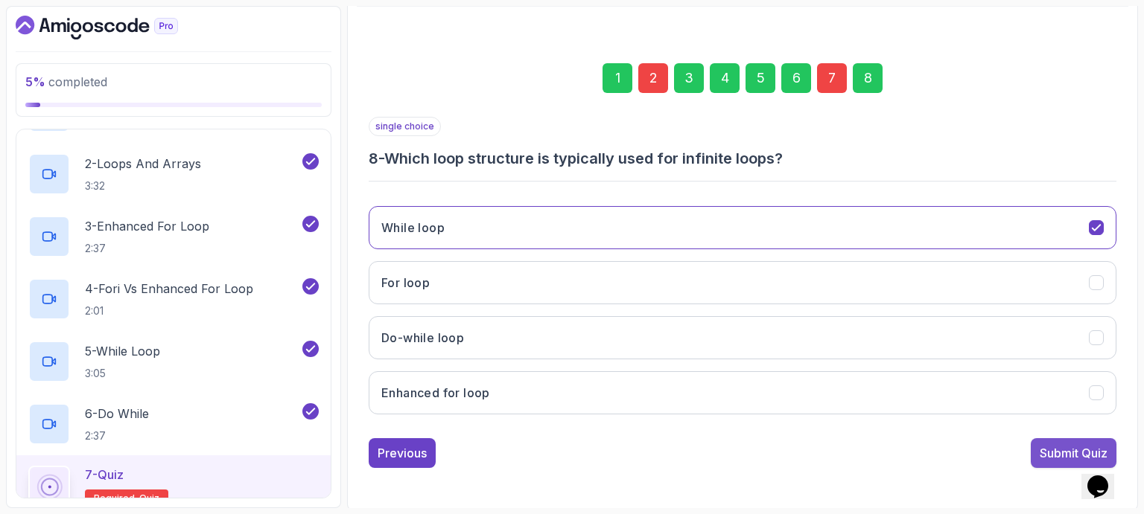
click at [1060, 453] on div "Submit Quiz" at bounding box center [1073, 453] width 68 height 18
